Goal: Information Seeking & Learning: Learn about a topic

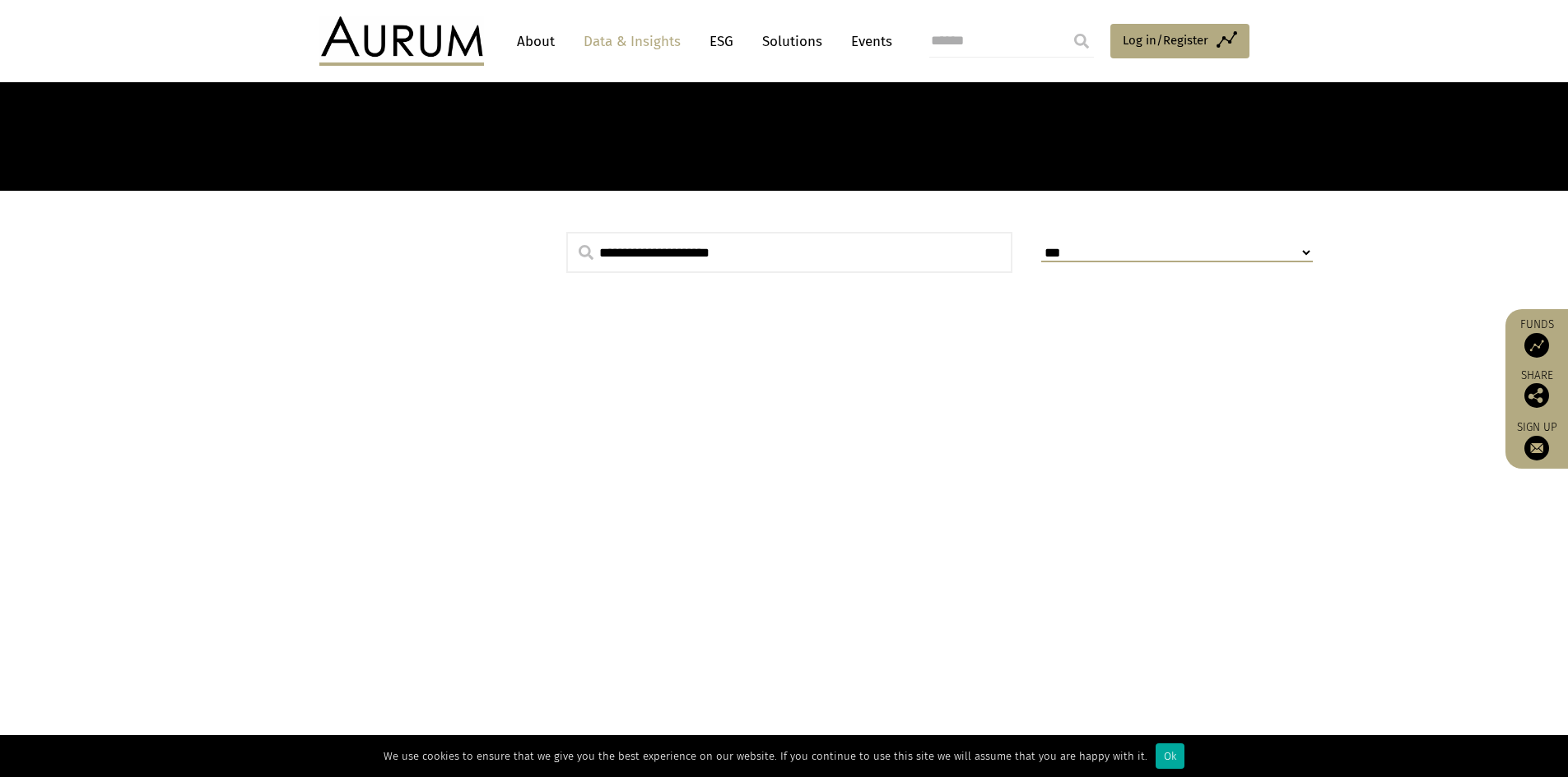
scroll to position [329, 0]
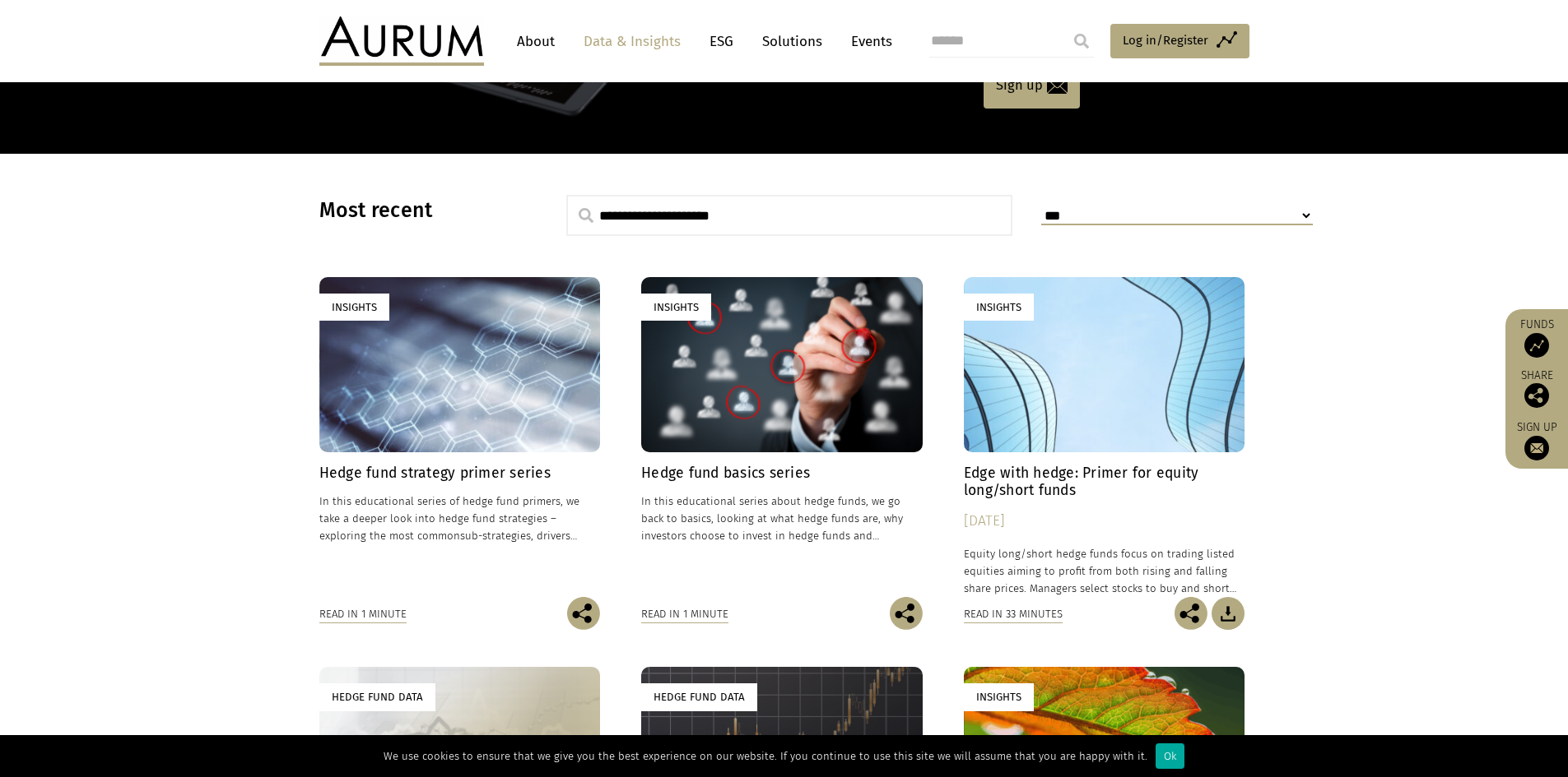
click at [458, 467] on h4 "Hedge fund strategy primer series" at bounding box center [460, 473] width 281 height 17
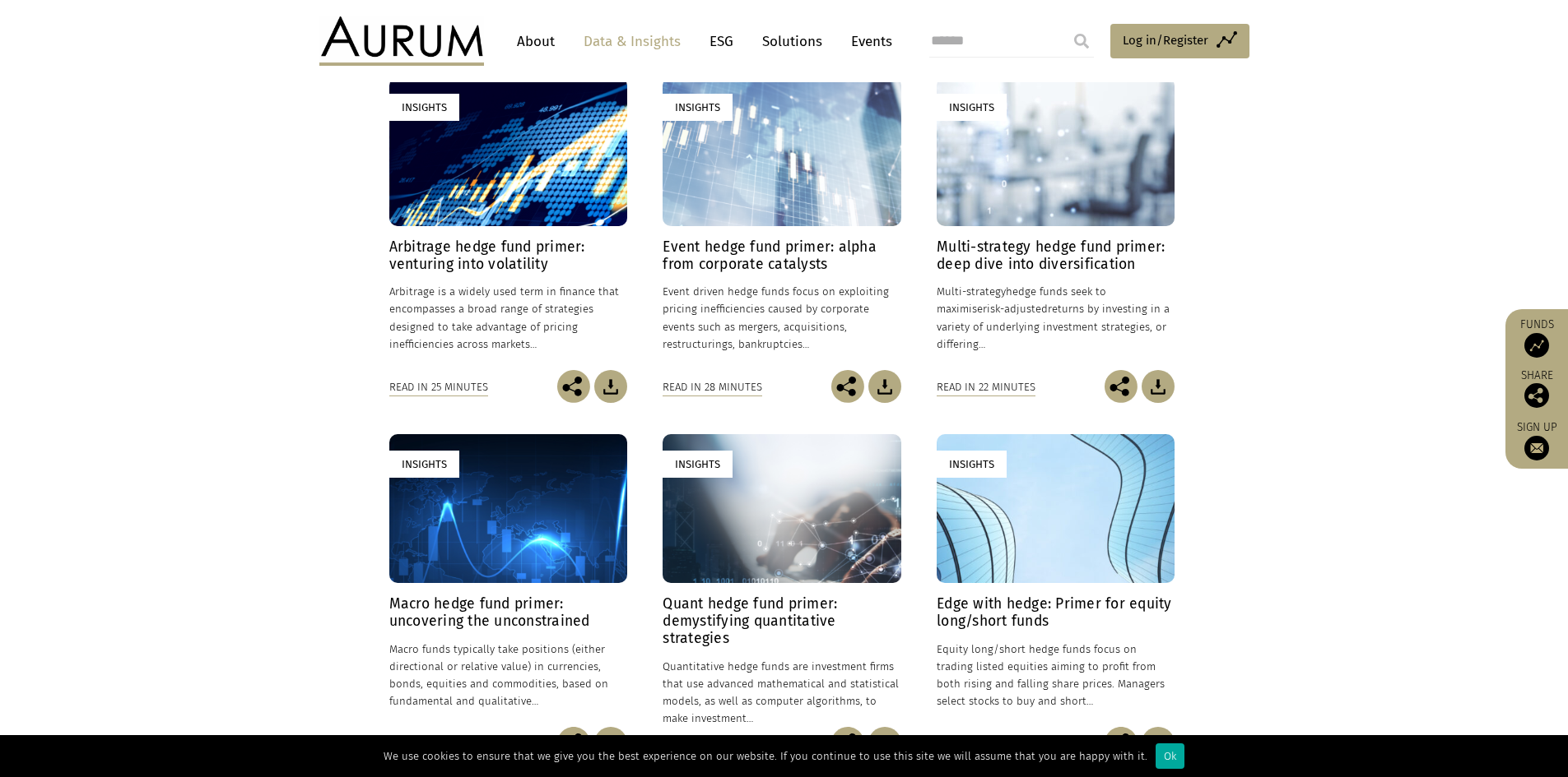
scroll to position [493, 0]
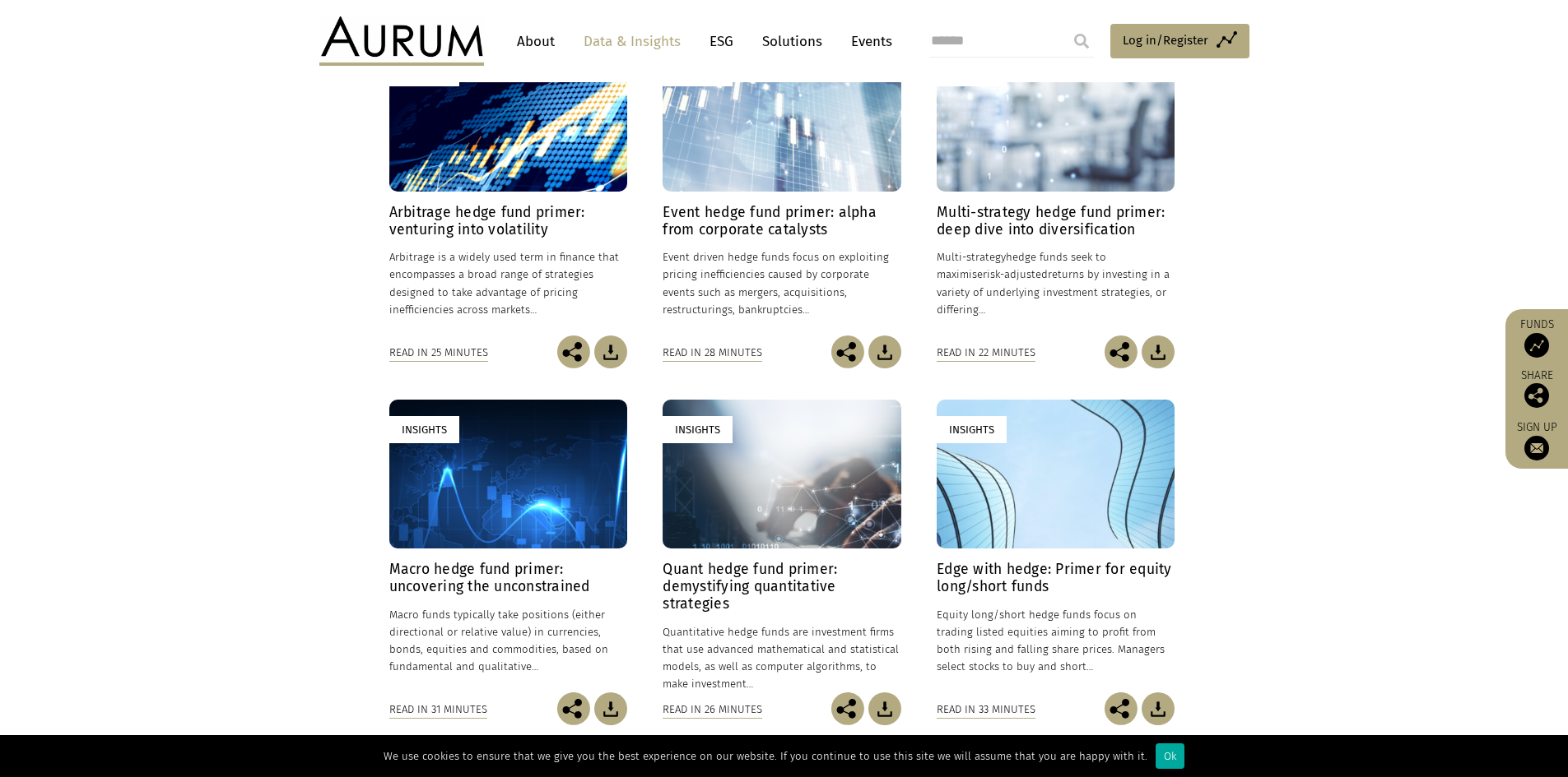
click at [812, 565] on h4 "Quant hedge fund primer: demystifying quantitative strategies" at bounding box center [781, 586] width 238 height 51
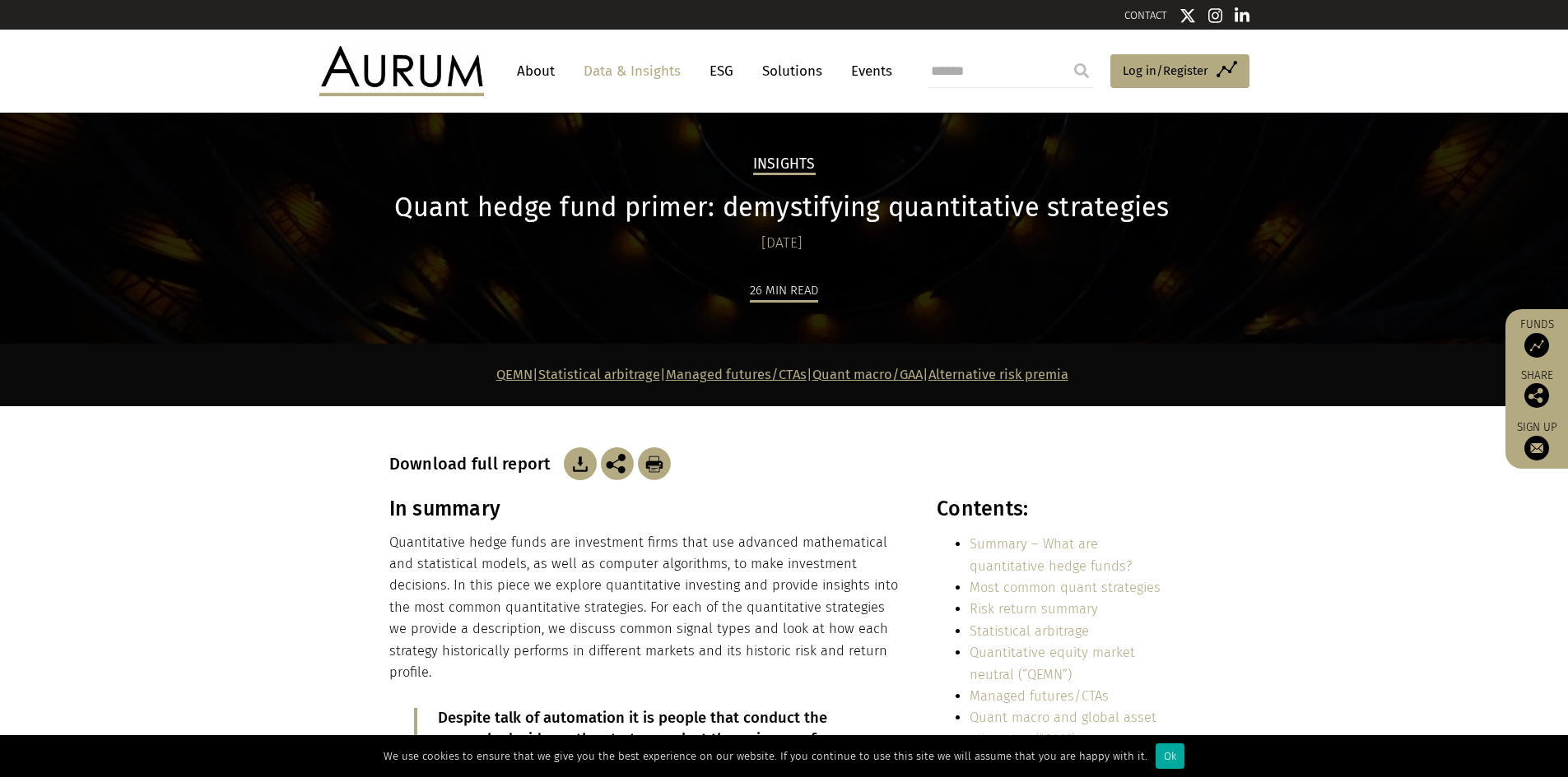
click at [570, 467] on img at bounding box center [580, 463] width 33 height 33
